Goal: Task Accomplishment & Management: Manage account settings

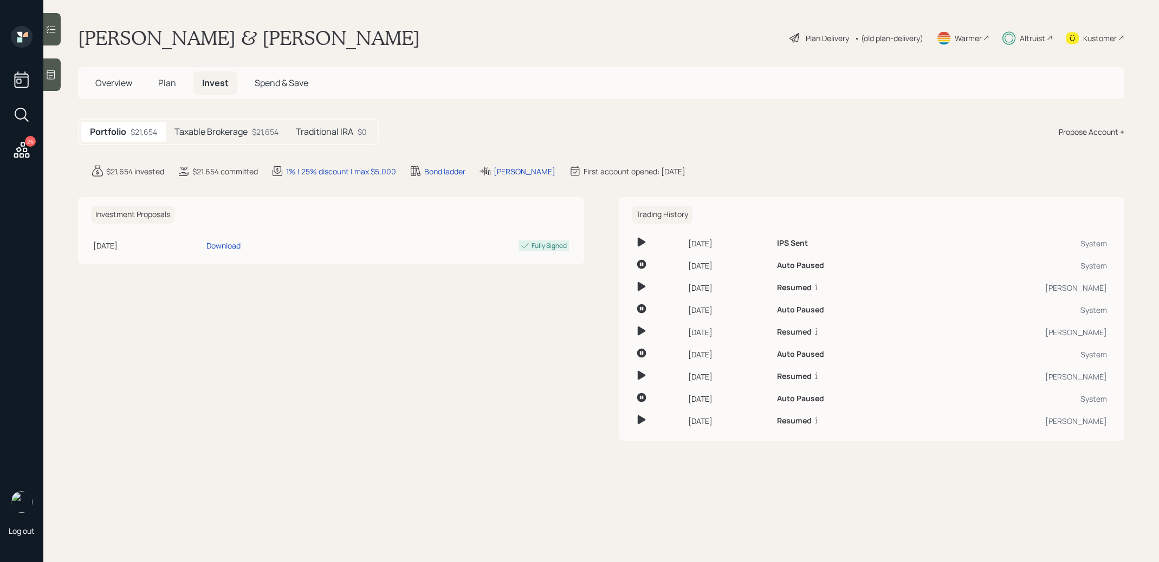
click at [165, 82] on span "Plan" at bounding box center [167, 83] width 18 height 12
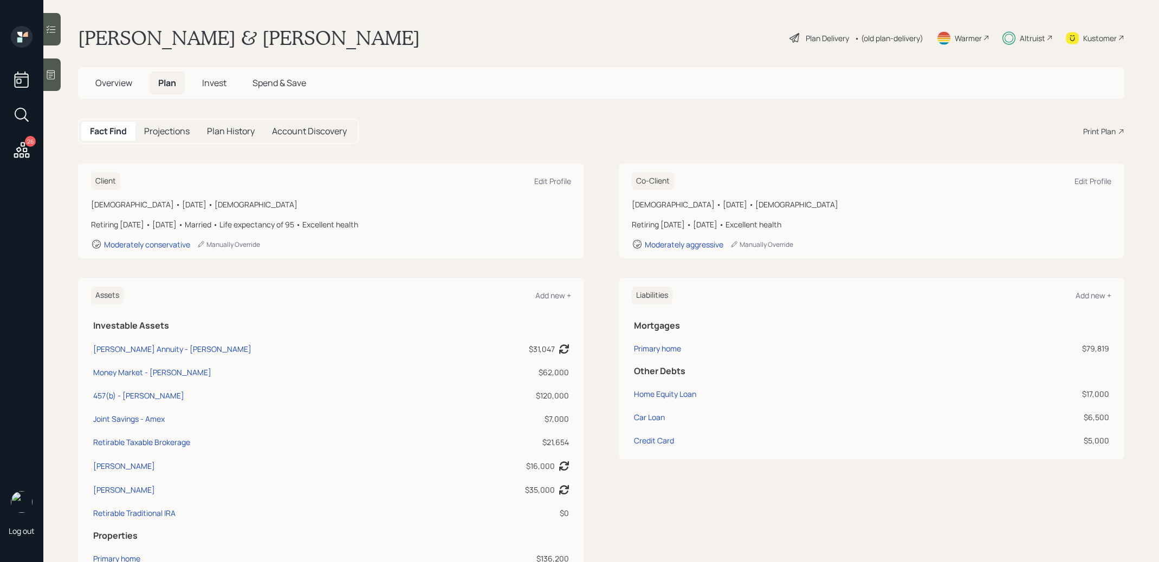
click at [806, 37] on div "Plan Delivery" at bounding box center [827, 38] width 43 height 11
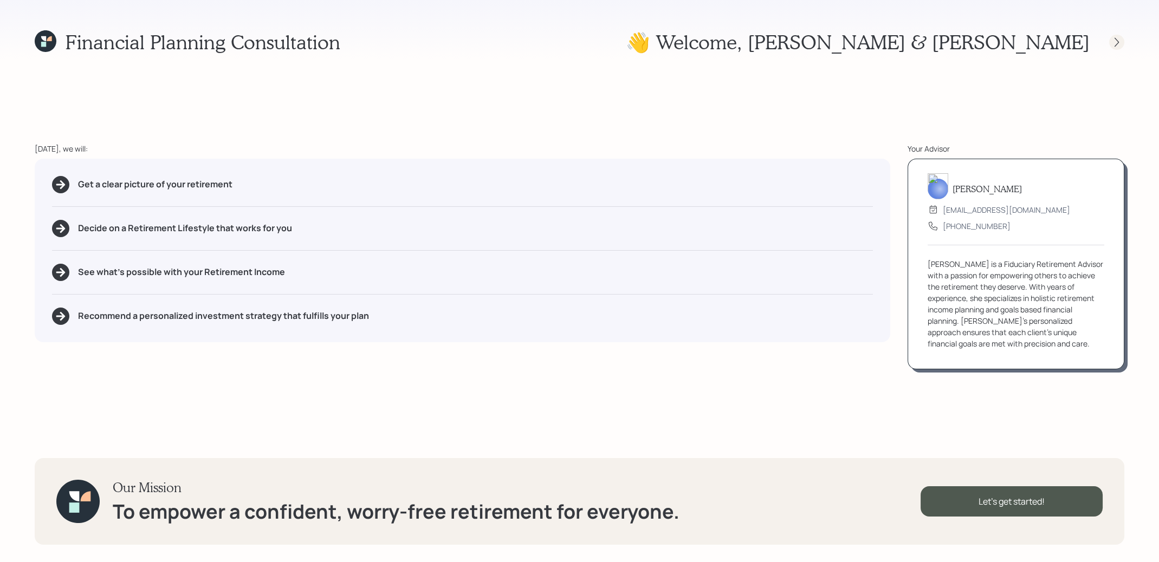
click at [1118, 42] on icon at bounding box center [1116, 41] width 4 height 9
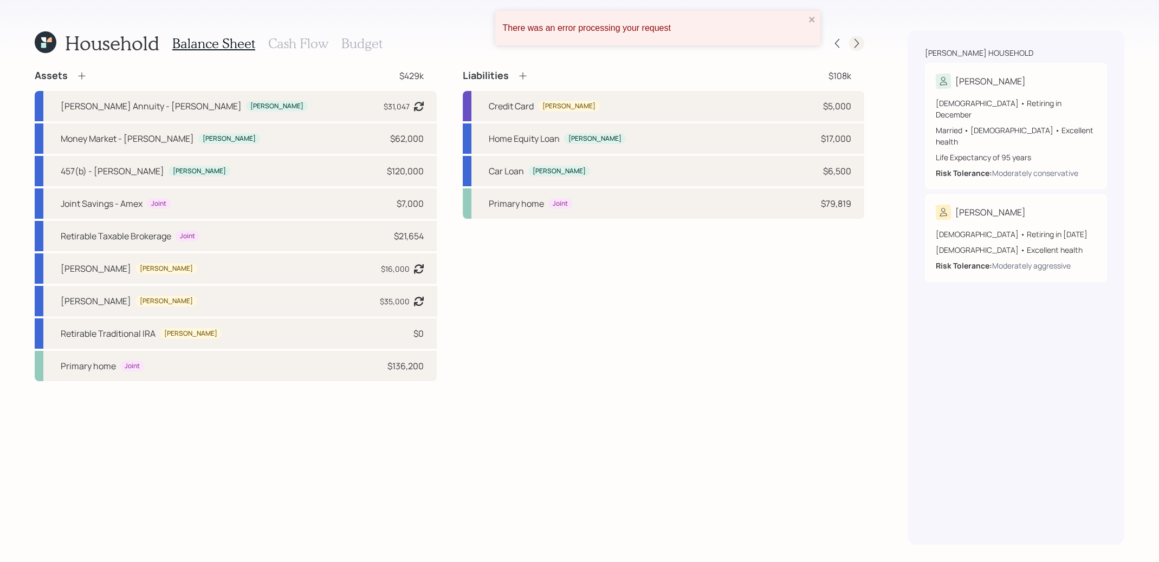
click at [856, 46] on icon at bounding box center [856, 43] width 4 height 9
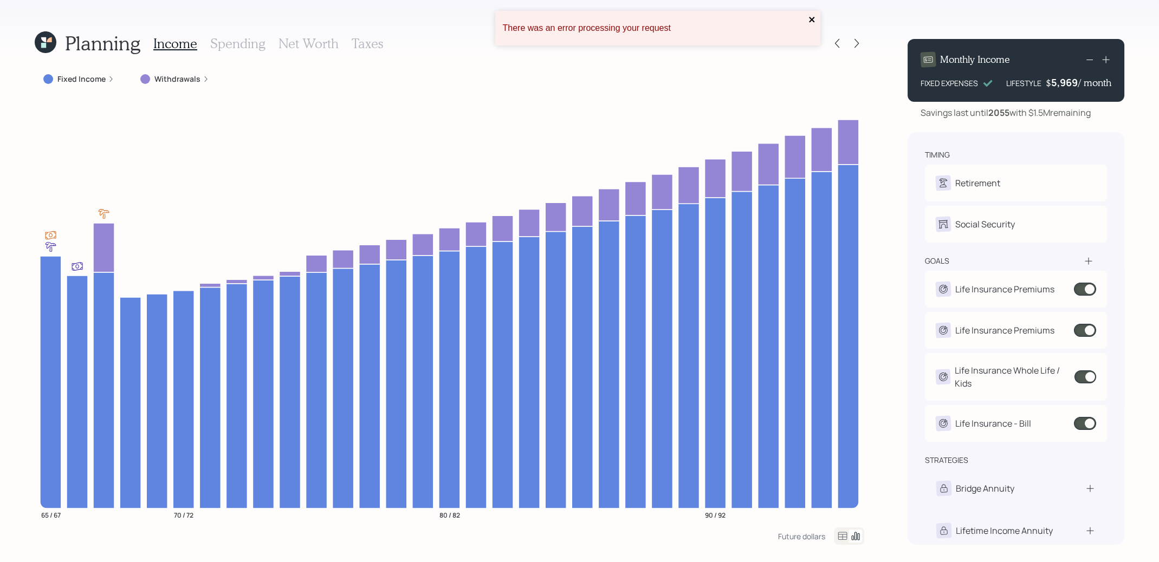
click at [812, 19] on icon "close" at bounding box center [811, 19] width 5 height 5
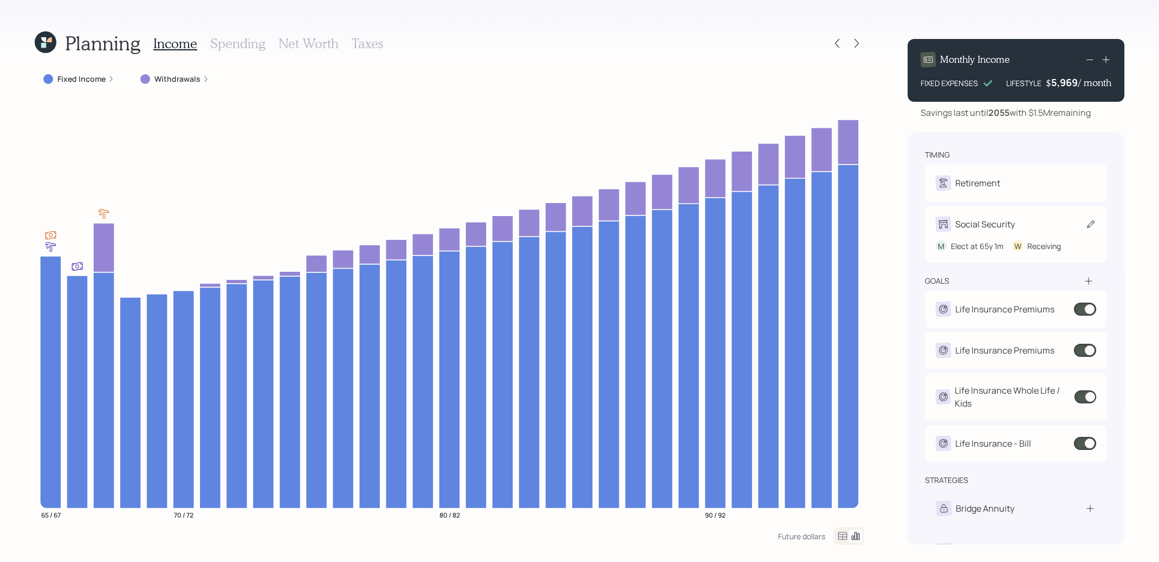
click at [1091, 222] on icon at bounding box center [1091, 225] width 8 height 8
select select "2"
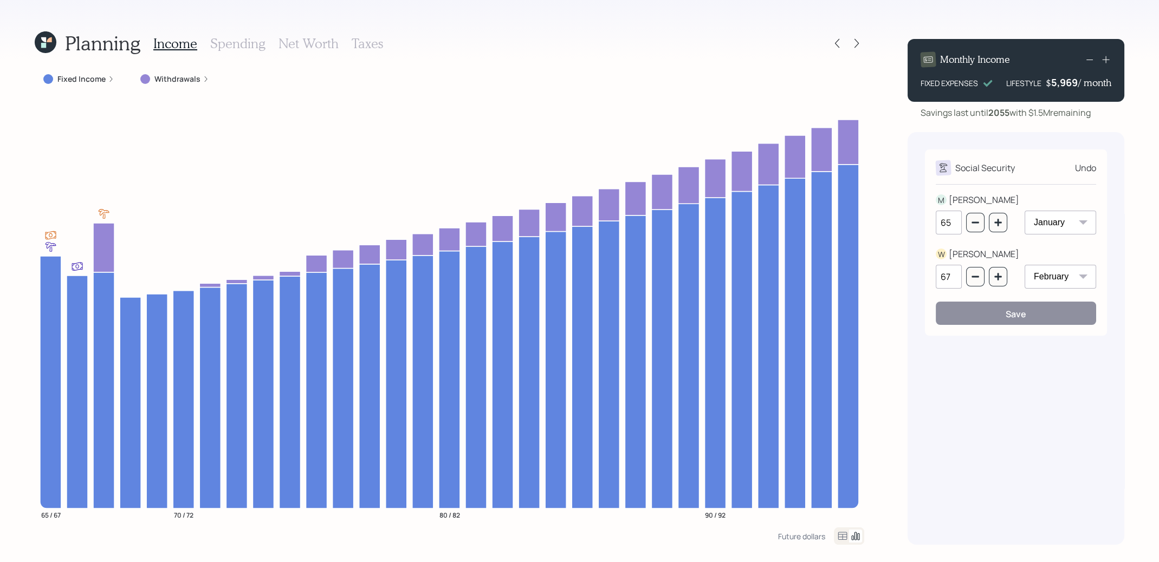
click at [49, 46] on icon at bounding box center [46, 42] width 22 height 22
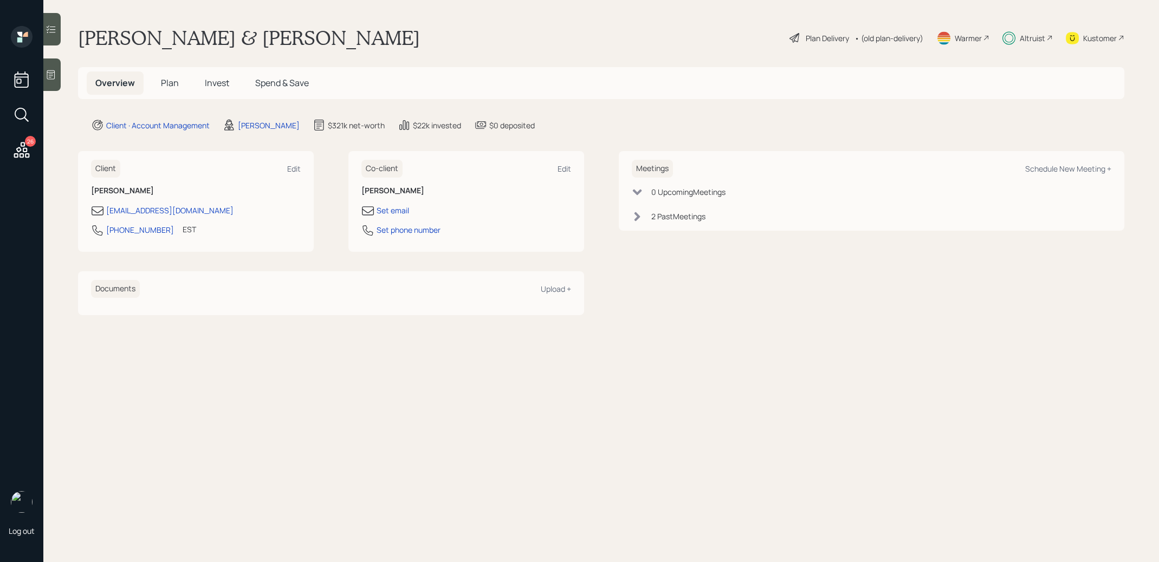
click at [975, 36] on div "Warmer" at bounding box center [968, 38] width 27 height 11
click at [169, 86] on span "Plan" at bounding box center [170, 83] width 18 height 12
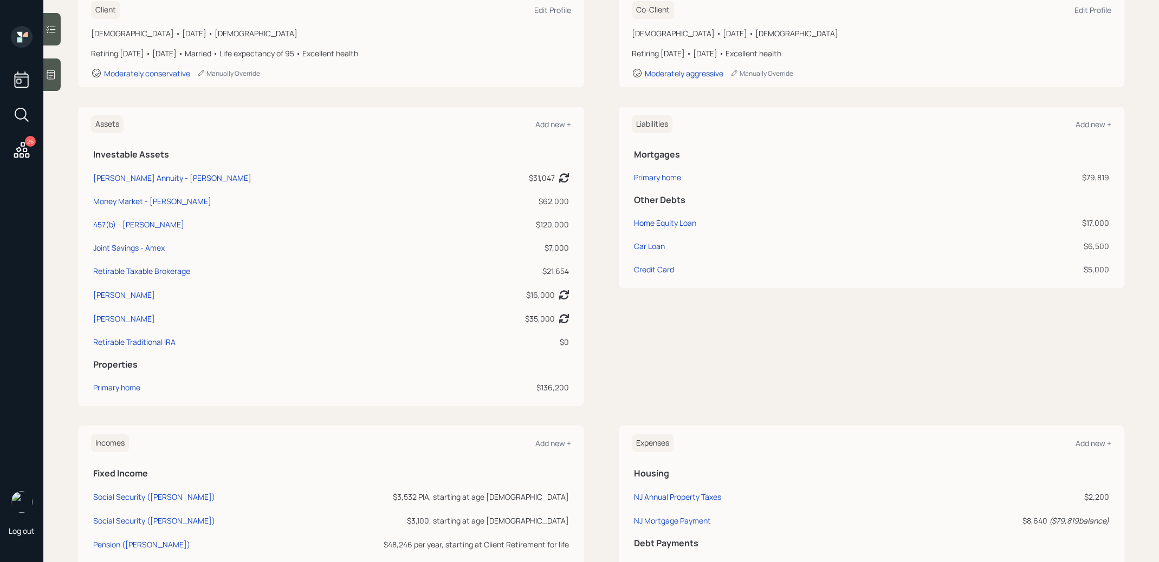
scroll to position [339, 0]
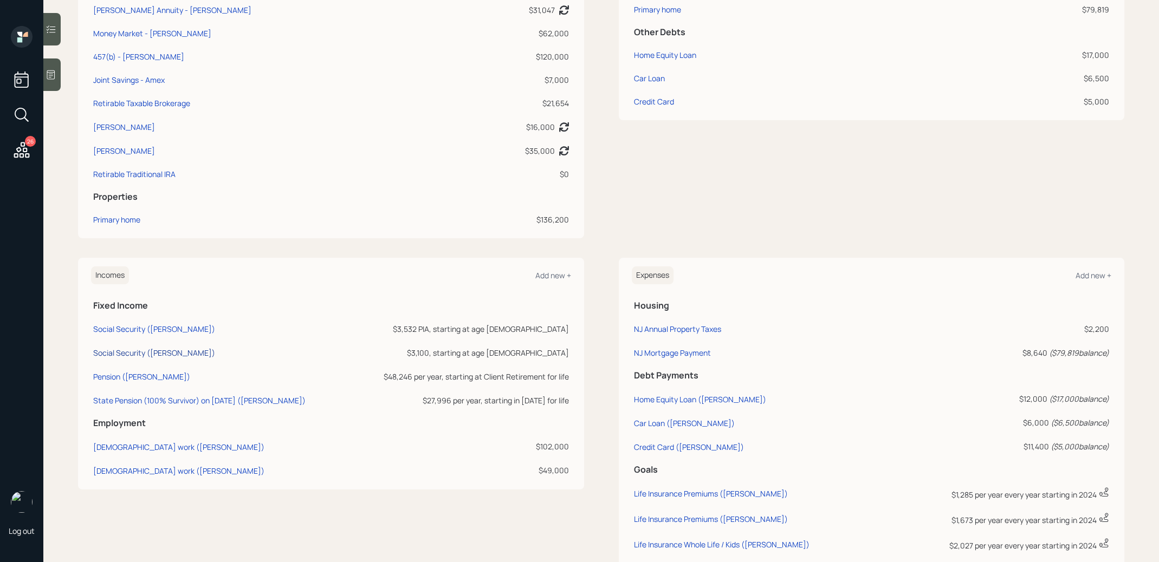
click at [127, 353] on div "Social Security ([PERSON_NAME])" at bounding box center [154, 353] width 122 height 10
select select "2"
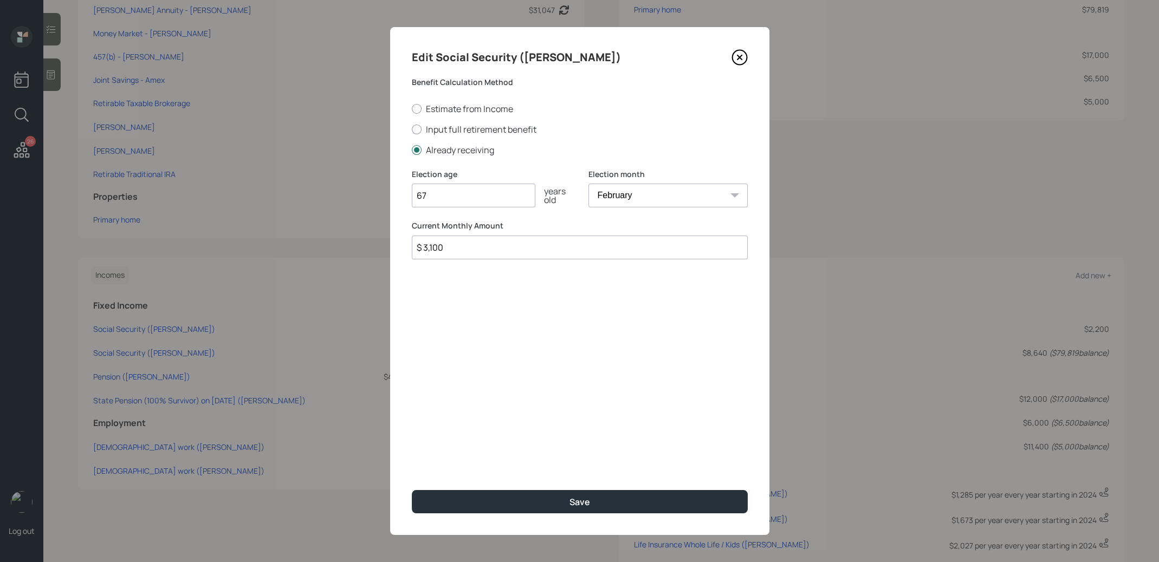
click at [740, 60] on icon at bounding box center [739, 57] width 16 height 16
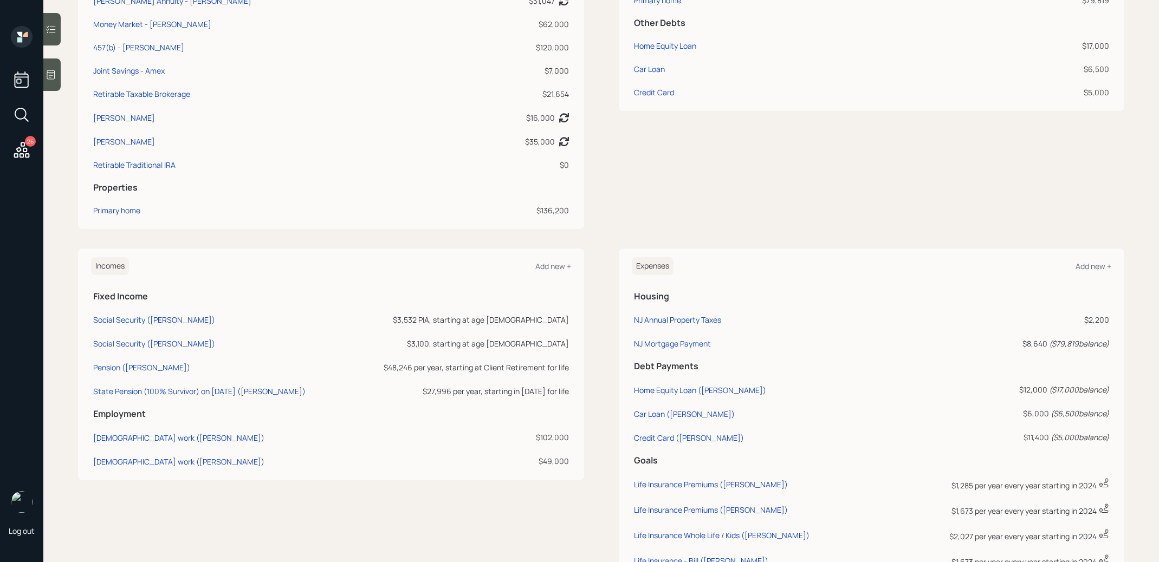
scroll to position [365, 0]
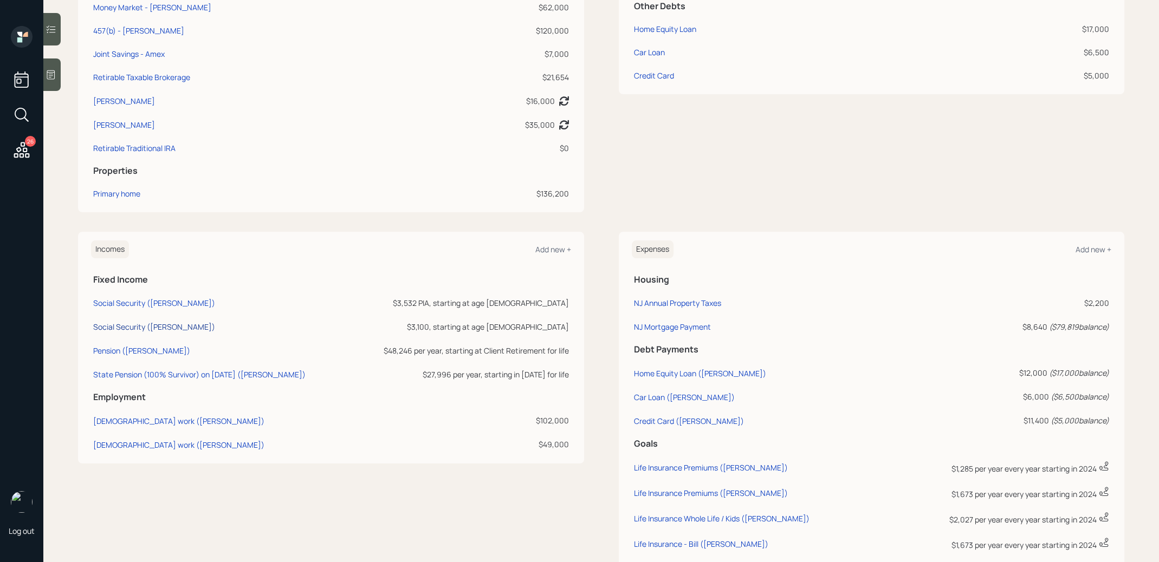
click at [131, 326] on div "Social Security ([PERSON_NAME])" at bounding box center [154, 327] width 122 height 10
select select "2"
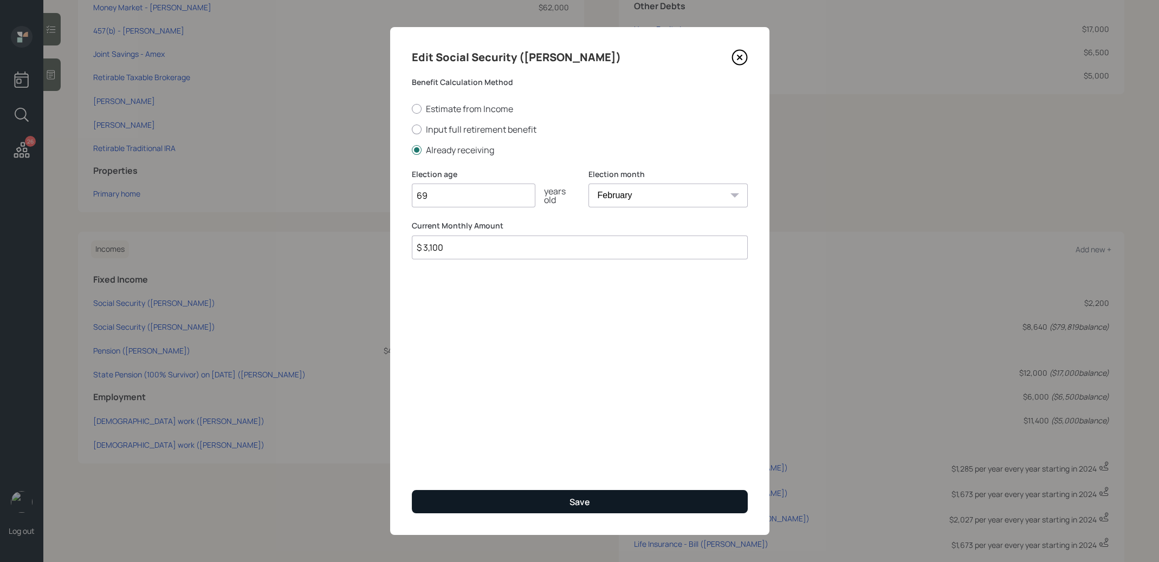
type input "69"
click at [496, 504] on button "Save" at bounding box center [580, 501] width 336 height 23
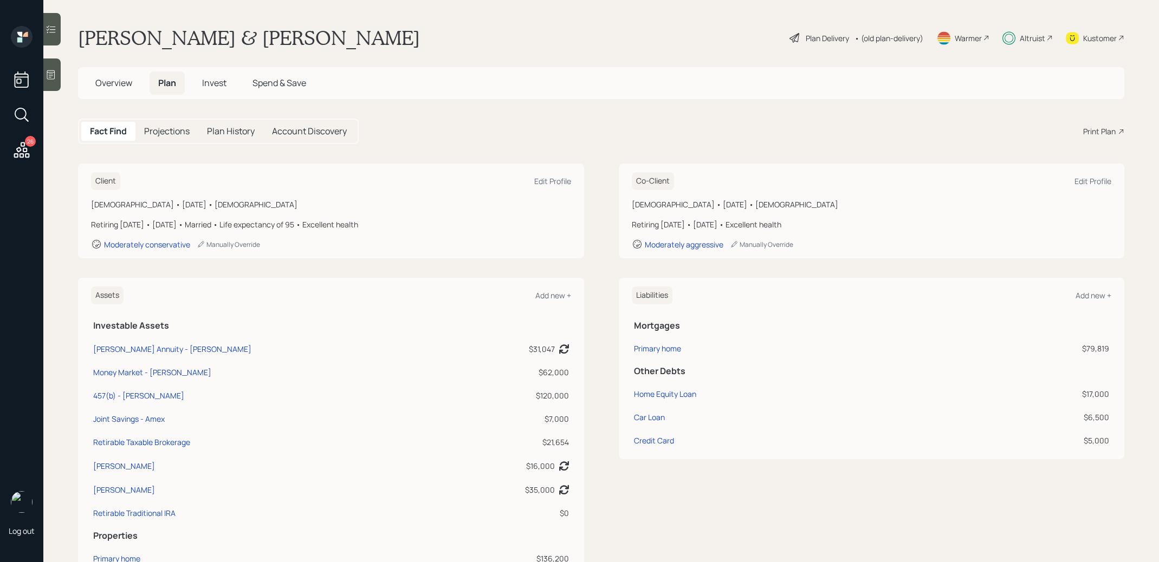
click at [828, 34] on div "Plan Delivery" at bounding box center [827, 38] width 43 height 11
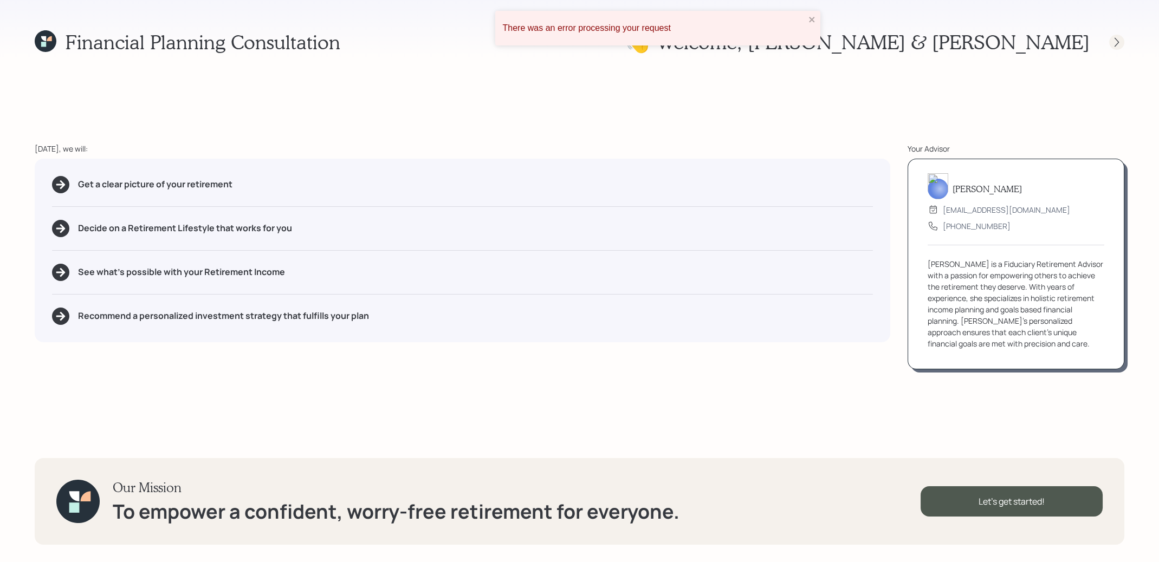
click at [1118, 41] on icon at bounding box center [1116, 41] width 4 height 9
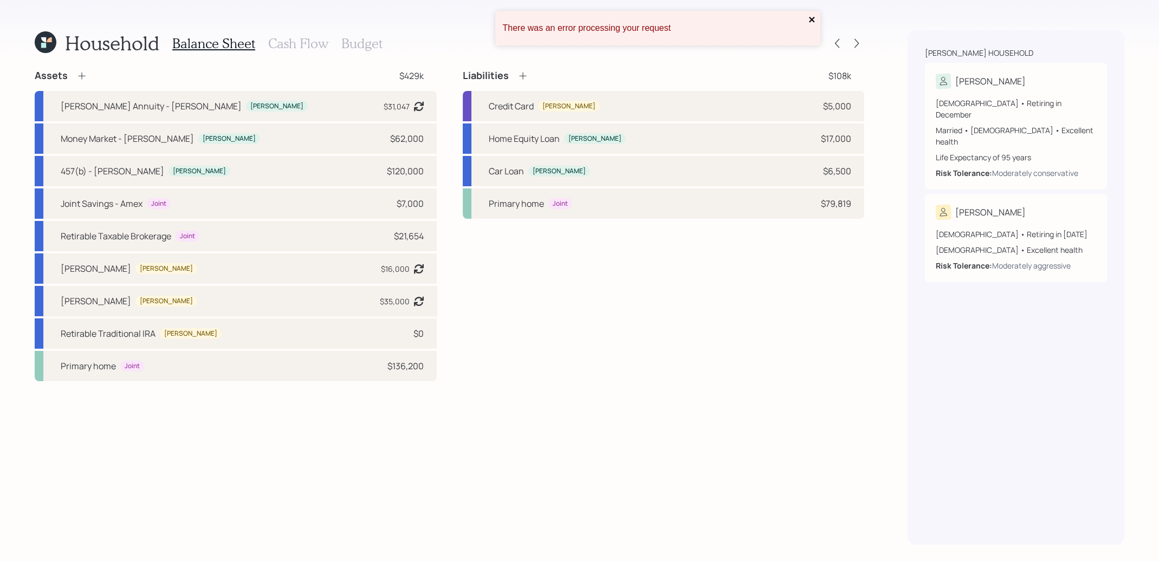
click at [812, 20] on icon "close" at bounding box center [811, 19] width 5 height 5
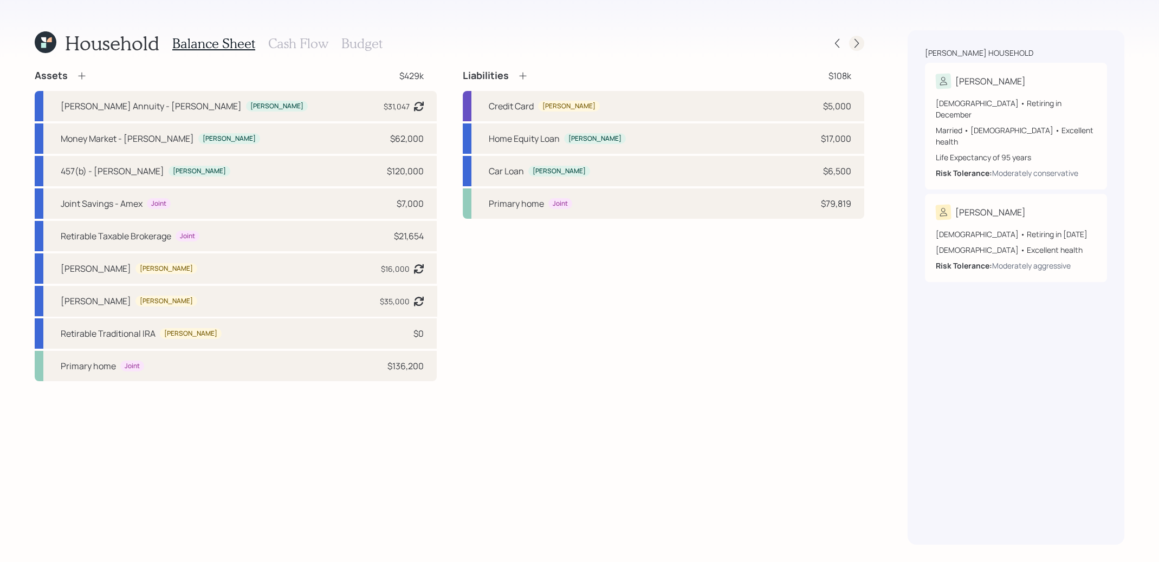
click at [857, 40] on icon at bounding box center [856, 43] width 11 height 11
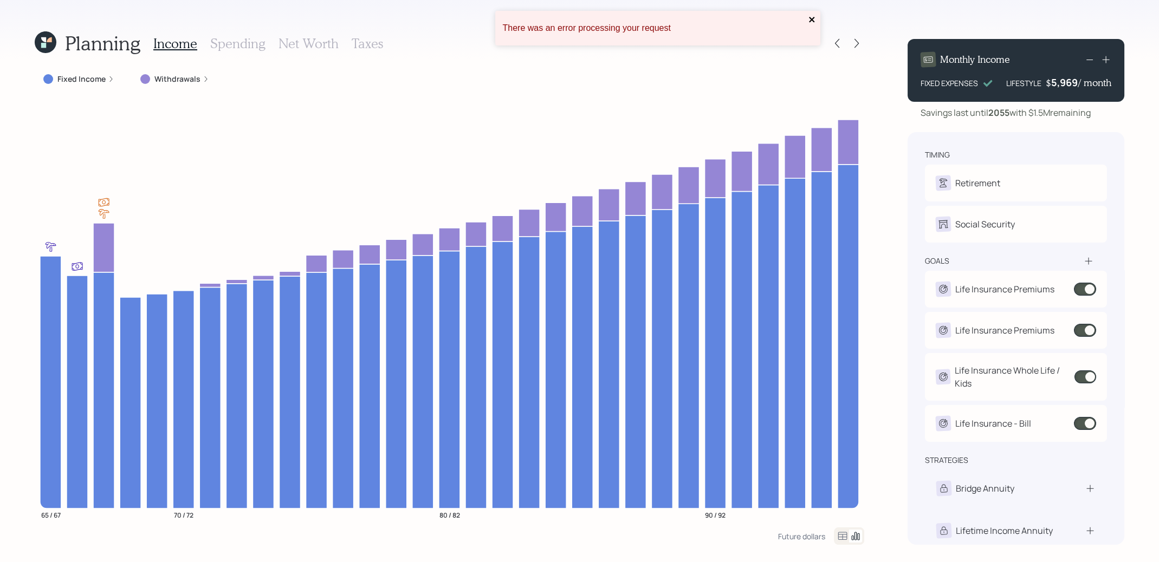
click at [811, 18] on icon "close" at bounding box center [812, 19] width 8 height 9
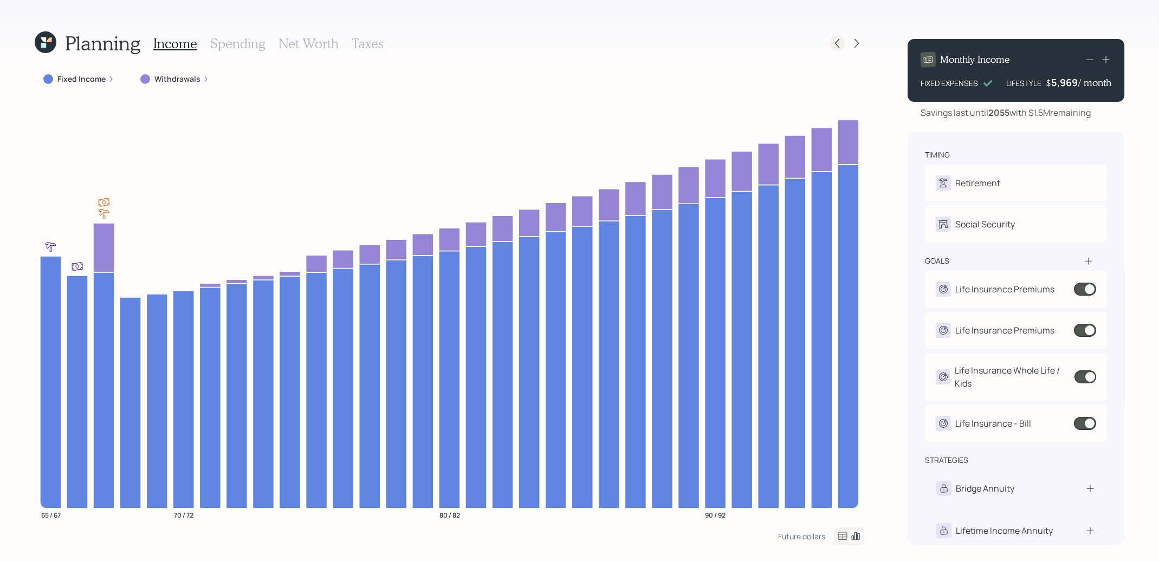
click at [836, 39] on icon at bounding box center [837, 43] width 11 height 11
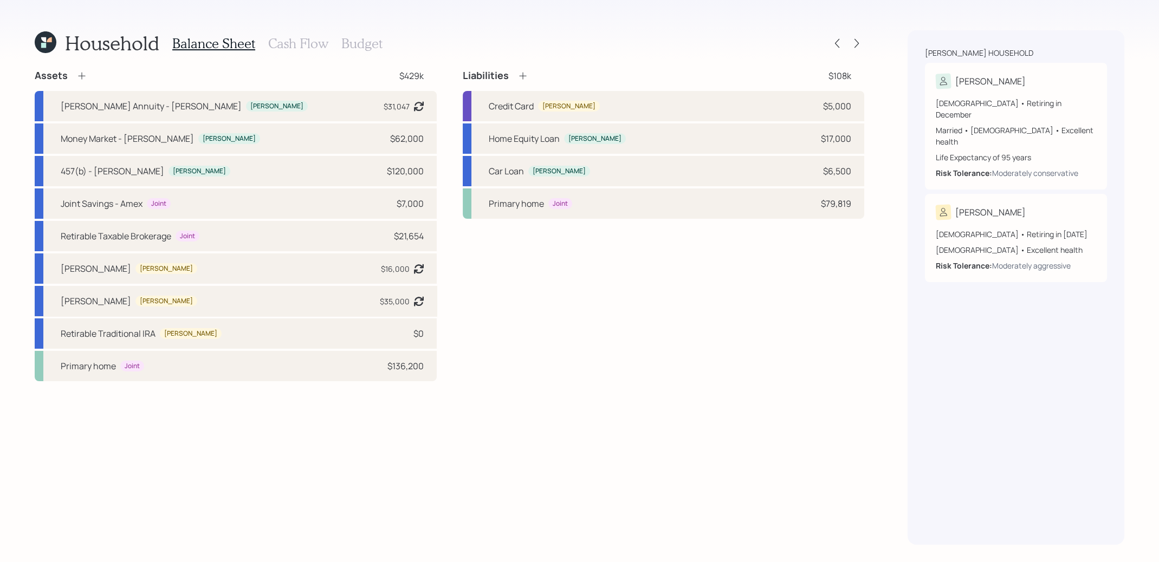
click at [297, 48] on h3 "Cash Flow" at bounding box center [298, 44] width 60 height 16
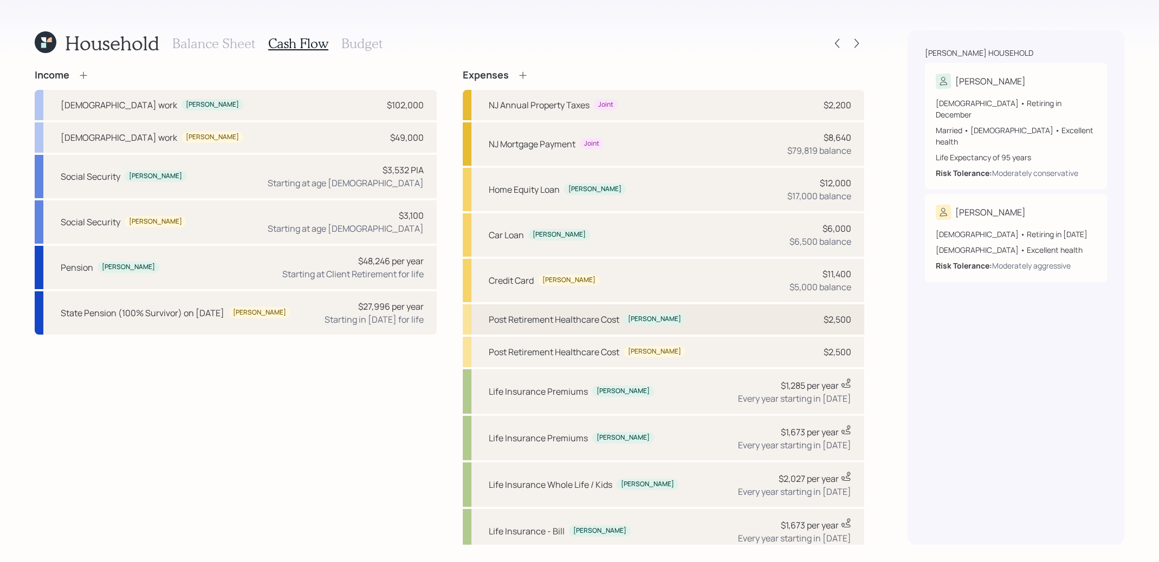
scroll to position [74, 0]
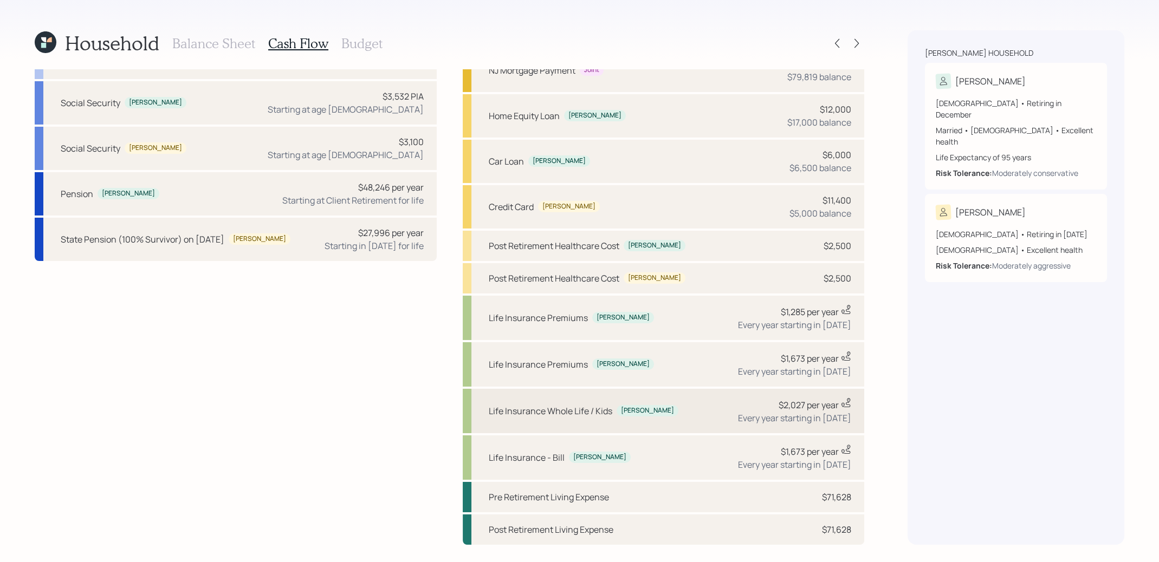
click at [703, 401] on div "Life Insurance Whole Life / Kids Michelle $2,027 per year This value is a curre…" at bounding box center [664, 411] width 402 height 44
select select "1"
select select "2054"
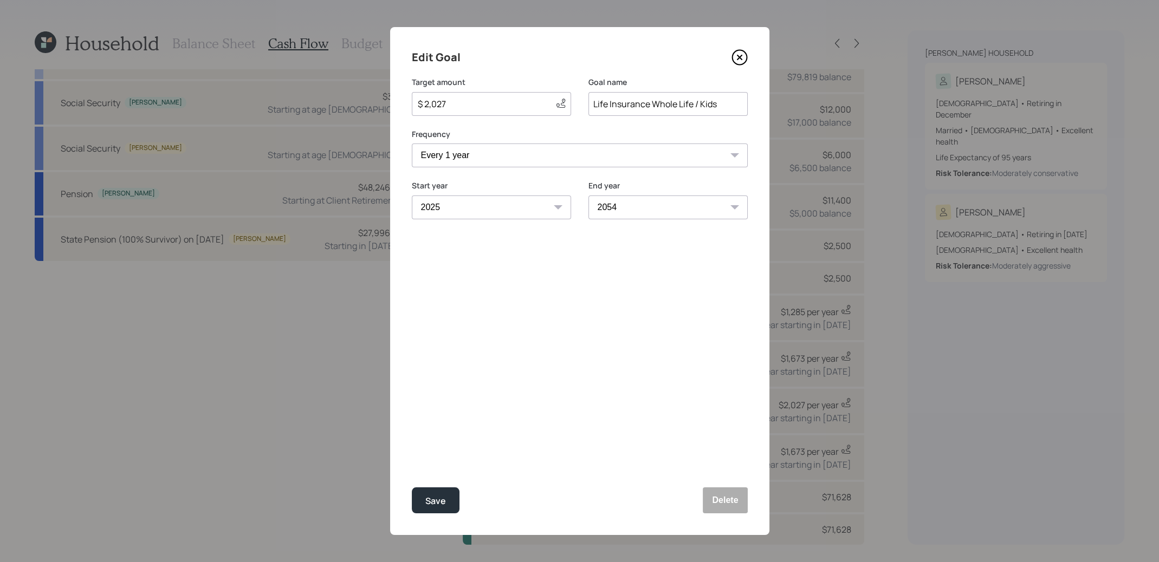
click at [737, 56] on icon at bounding box center [739, 57] width 4 height 4
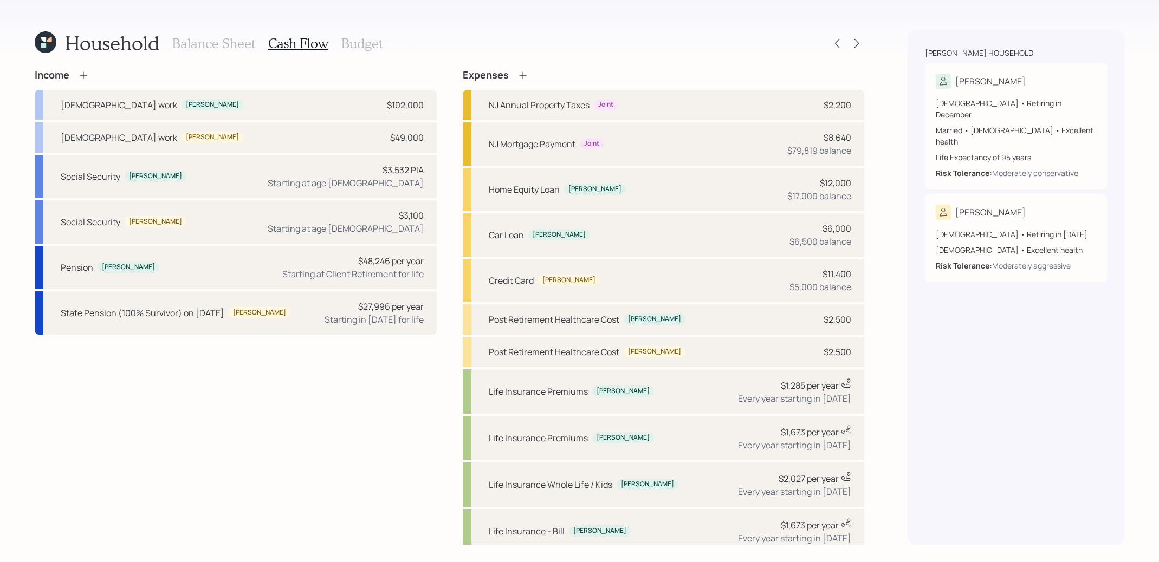
click at [47, 46] on icon at bounding box center [46, 42] width 22 height 22
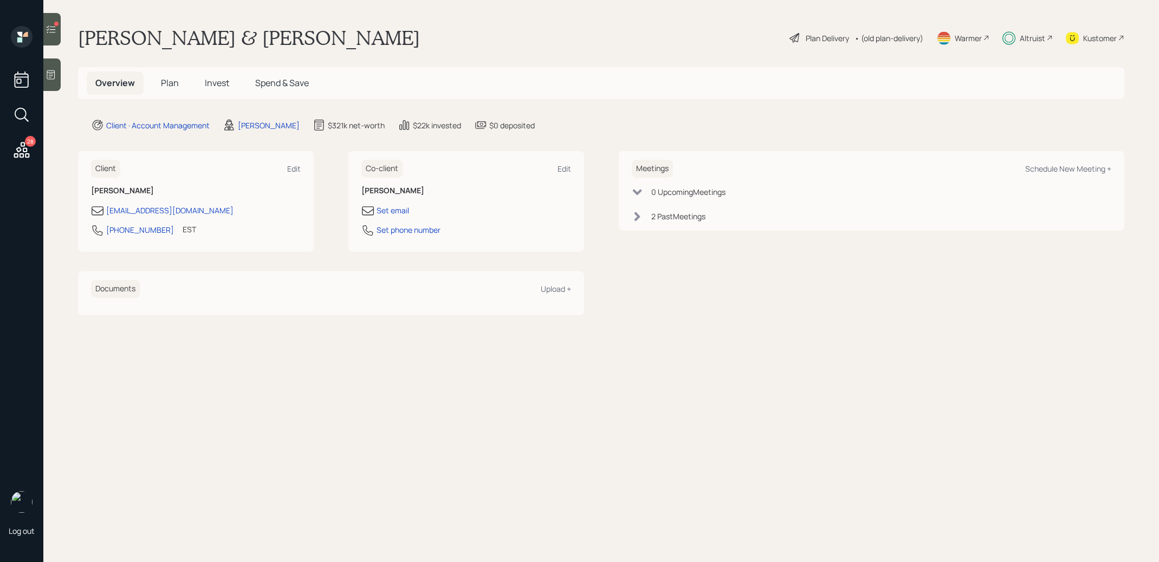
click at [217, 82] on span "Invest" at bounding box center [217, 83] width 24 height 12
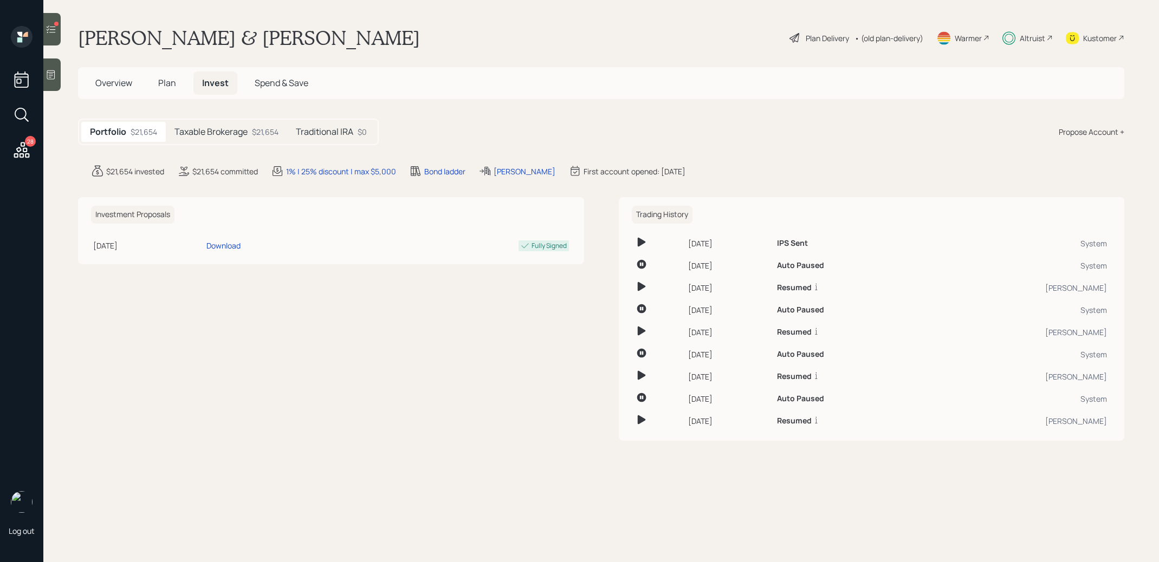
click at [167, 80] on span "Plan" at bounding box center [167, 83] width 18 height 12
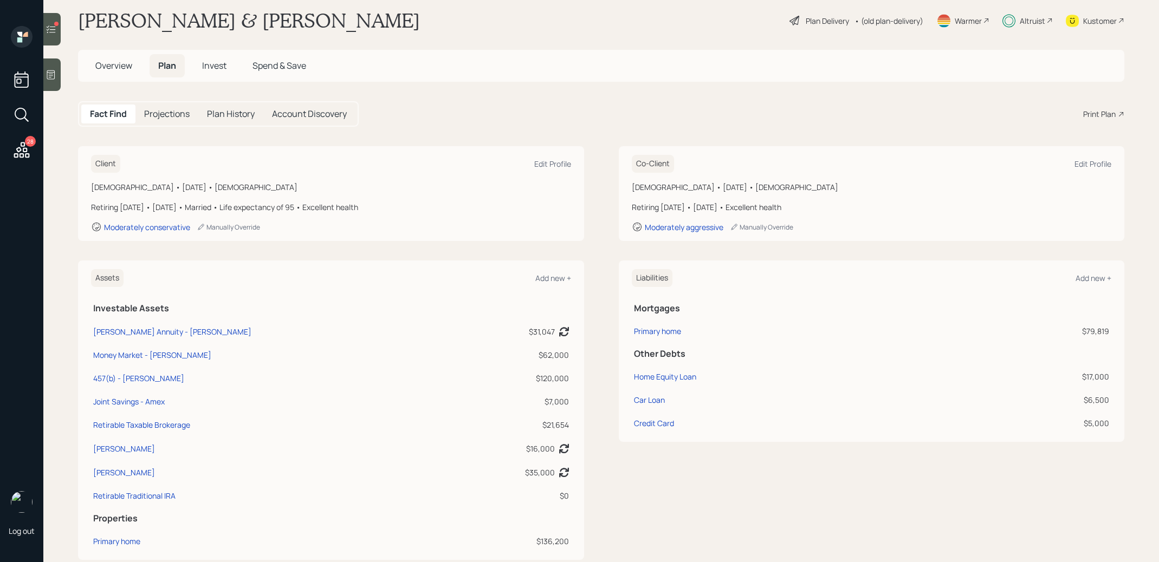
scroll to position [18, 0]
click at [215, 58] on h5 "Invest" at bounding box center [214, 64] width 42 height 23
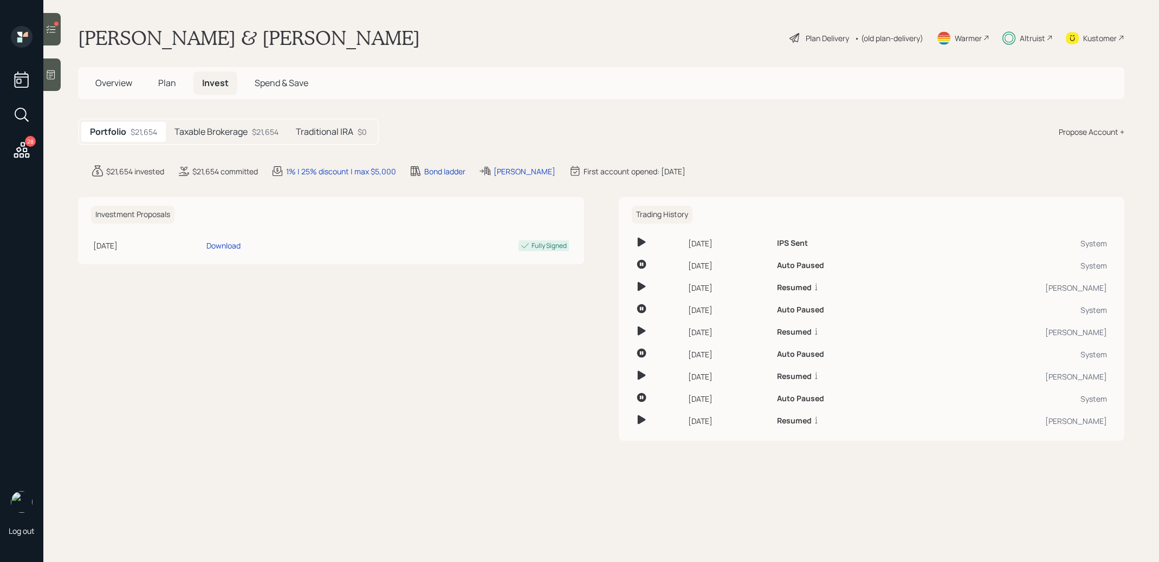
click at [213, 135] on h5 "Taxable Brokerage" at bounding box center [210, 132] width 73 height 10
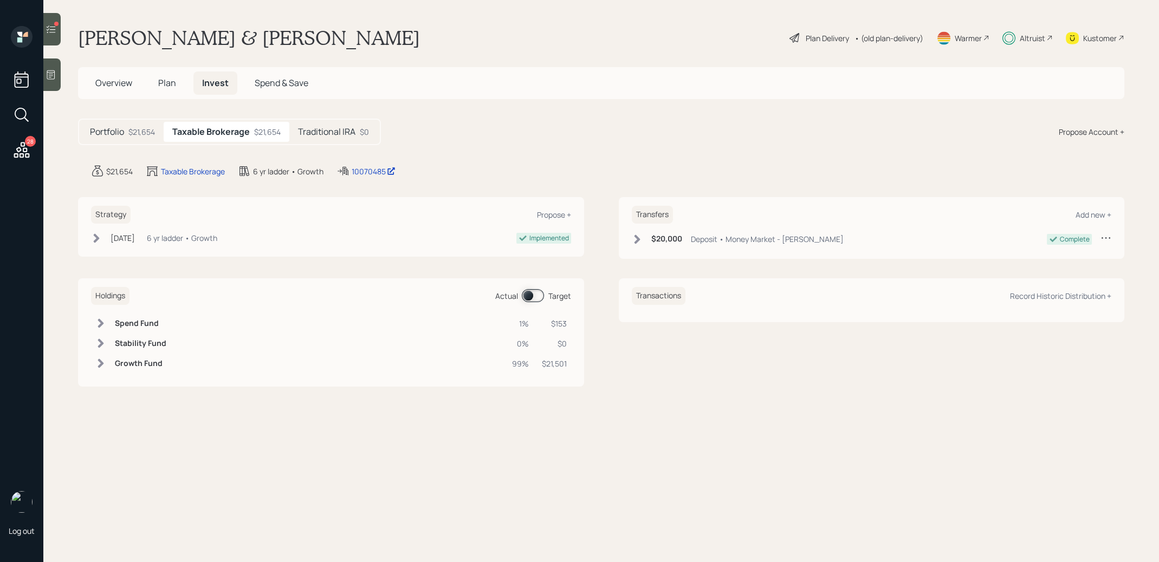
click at [530, 296] on span at bounding box center [533, 295] width 22 height 13
click at [536, 295] on span at bounding box center [533, 295] width 22 height 13
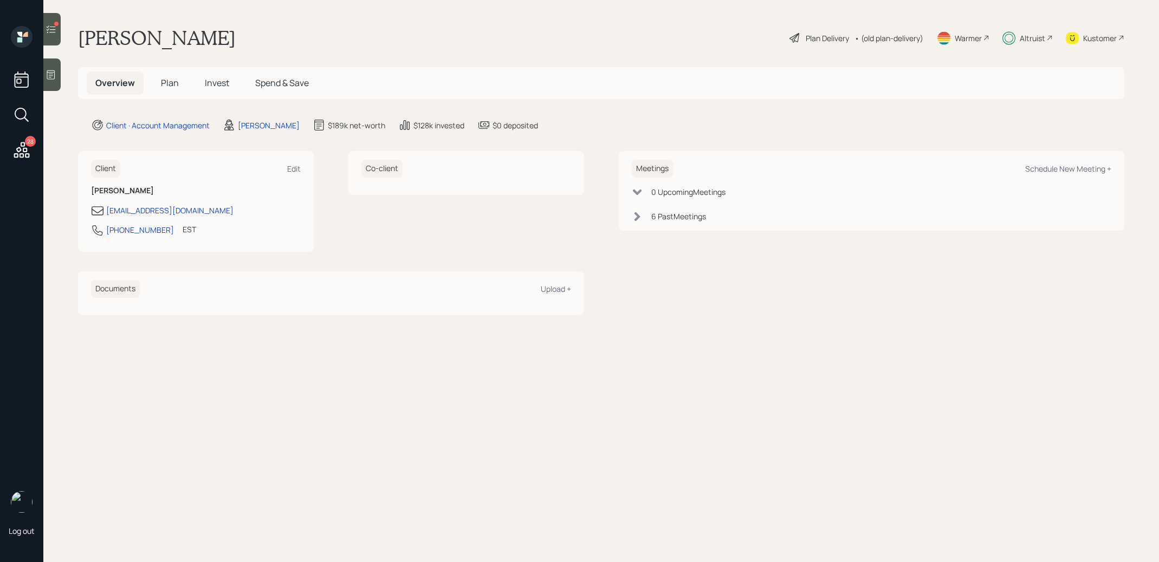
click at [215, 87] on span "Invest" at bounding box center [217, 83] width 24 height 12
